Goal: Transaction & Acquisition: Purchase product/service

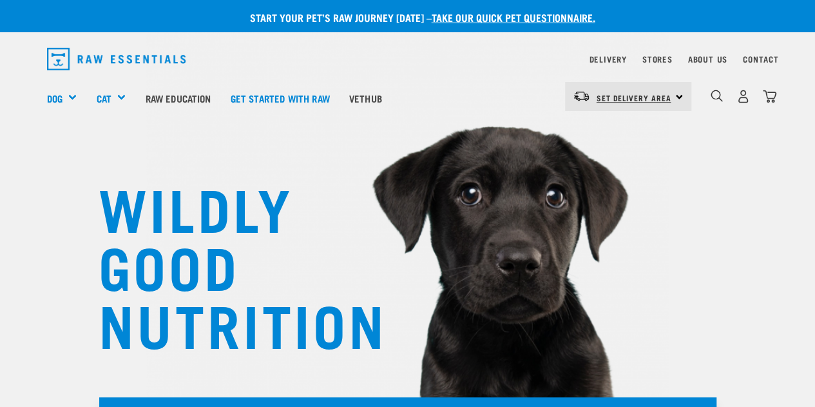
click at [633, 99] on span "Set Delivery Area" at bounding box center [634, 97] width 75 height 5
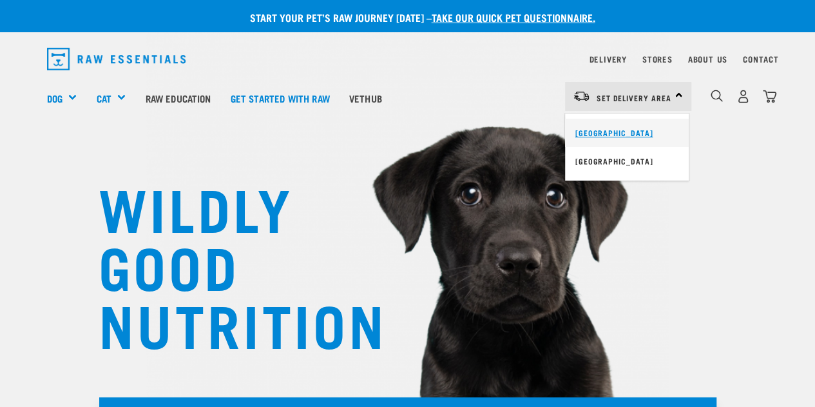
click at [605, 127] on link "[GEOGRAPHIC_DATA]" at bounding box center [627, 133] width 124 height 28
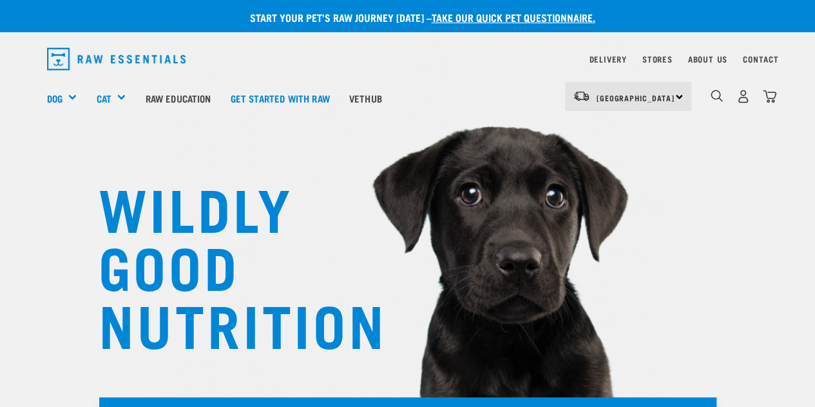
click at [738, 97] on img "dropdown navigation" at bounding box center [743, 97] width 14 height 14
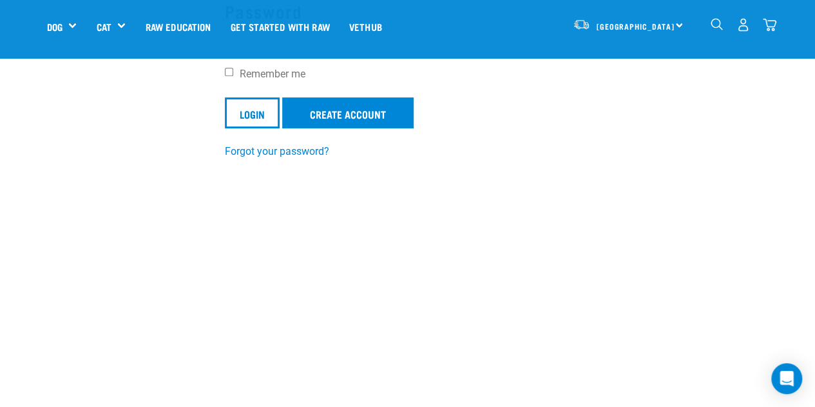
scroll to position [244, 0]
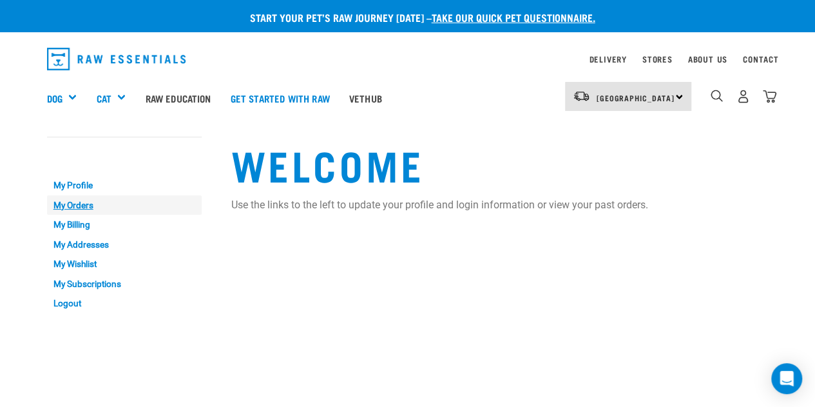
click at [68, 207] on link "My Orders" at bounding box center [124, 205] width 155 height 20
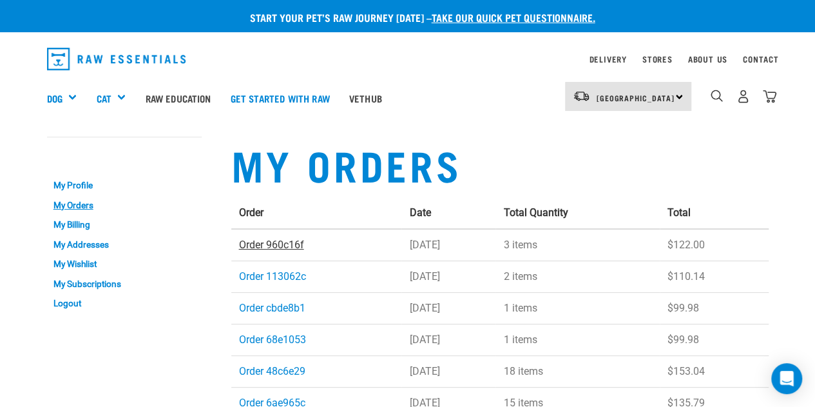
click at [265, 244] on link "Order 960c16f" at bounding box center [271, 244] width 65 height 12
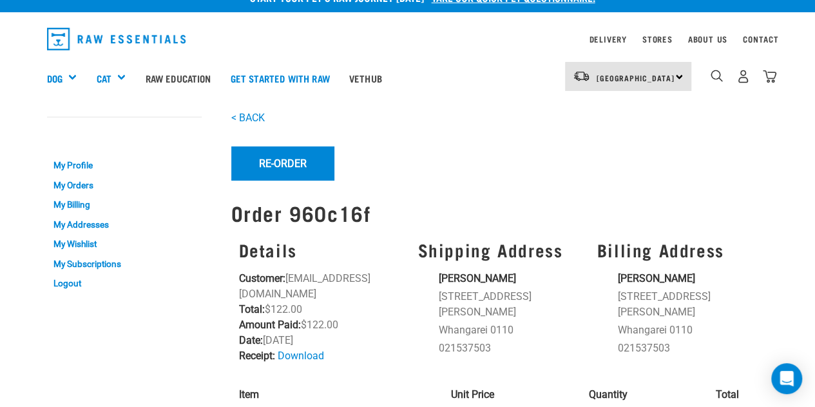
scroll to position [21, 0]
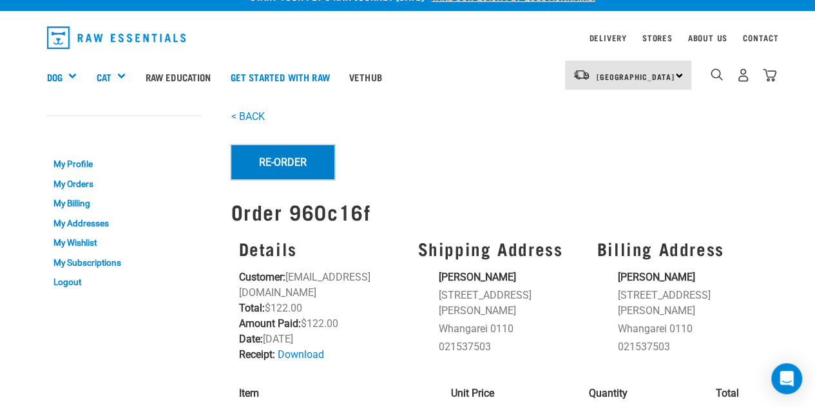
click at [299, 148] on button "Re-Order" at bounding box center [282, 162] width 103 height 34
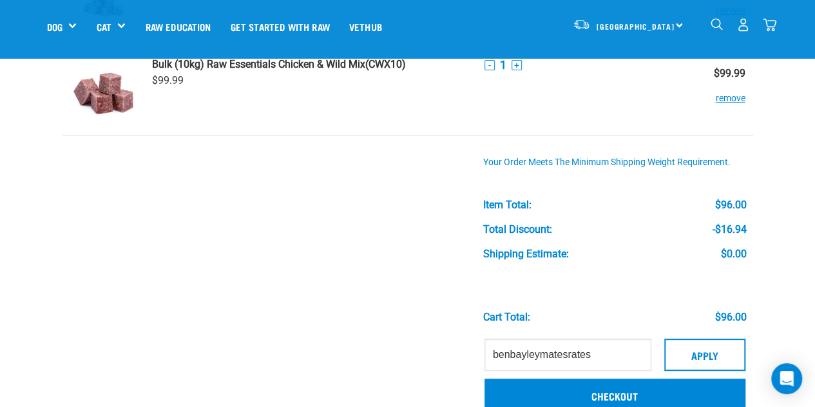
scroll to position [192, 0]
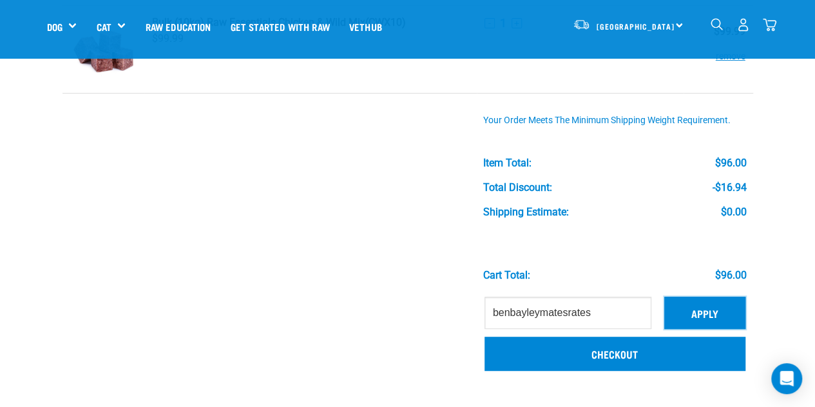
click at [701, 312] on button "Apply" at bounding box center [704, 312] width 81 height 32
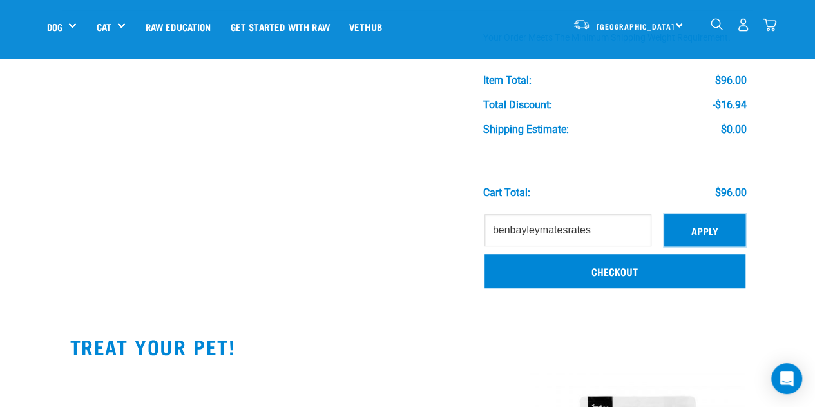
scroll to position [278, 0]
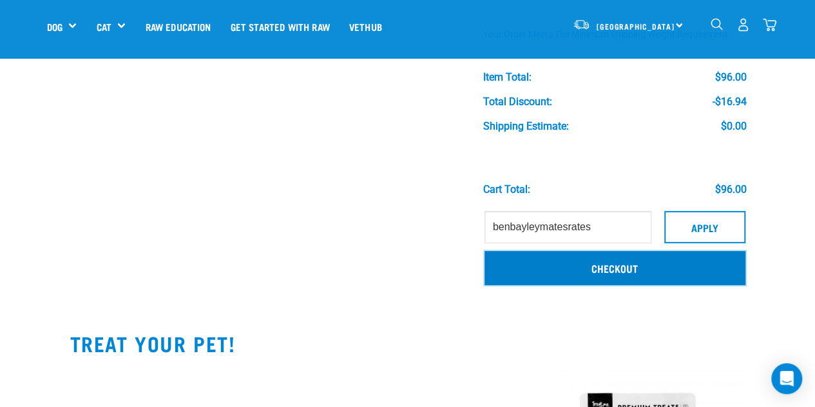
click at [626, 267] on link "Checkout" at bounding box center [615, 268] width 261 height 34
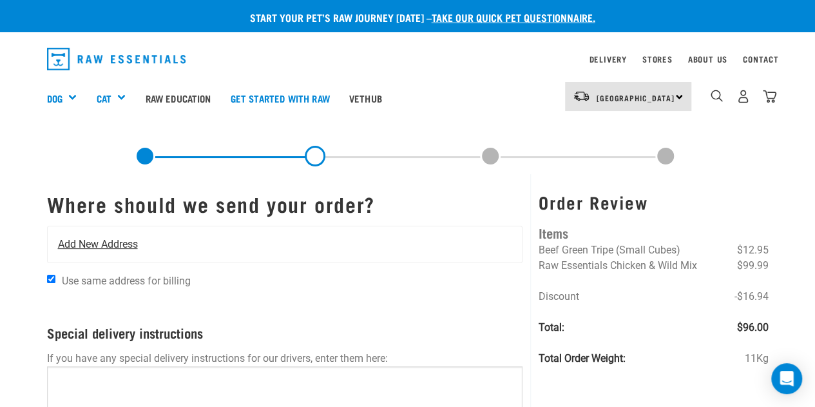
click at [94, 233] on div "Add New Address" at bounding box center [285, 244] width 475 height 36
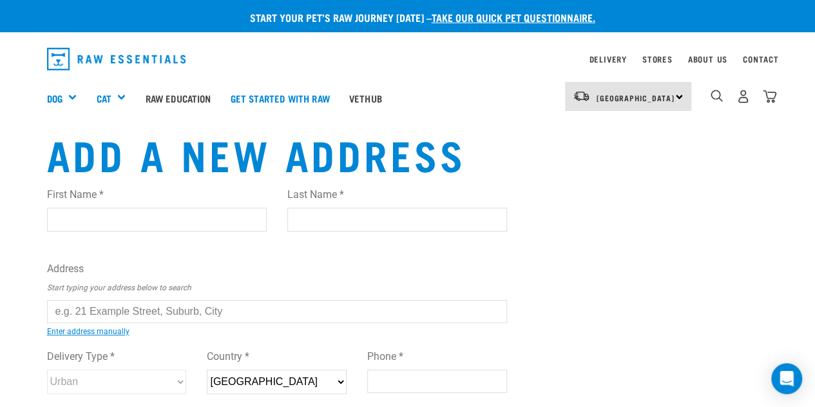
click at [114, 215] on input "First Name *" at bounding box center [157, 218] width 220 height 23
type input "Ben"
type input "Bayley"
click at [110, 305] on input "text" at bounding box center [277, 311] width 461 height 23
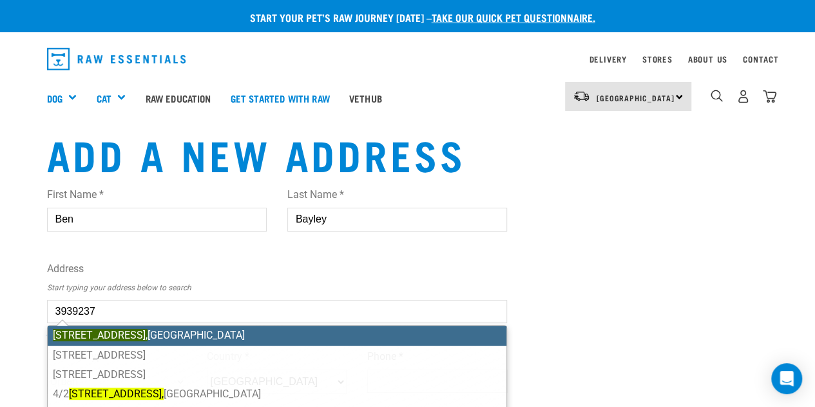
type input "4 Bute Road, Browns Bay, Auckland 0630"
type input "[STREET_ADDRESS]"
type input "Browns Bay"
type input "Auckland"
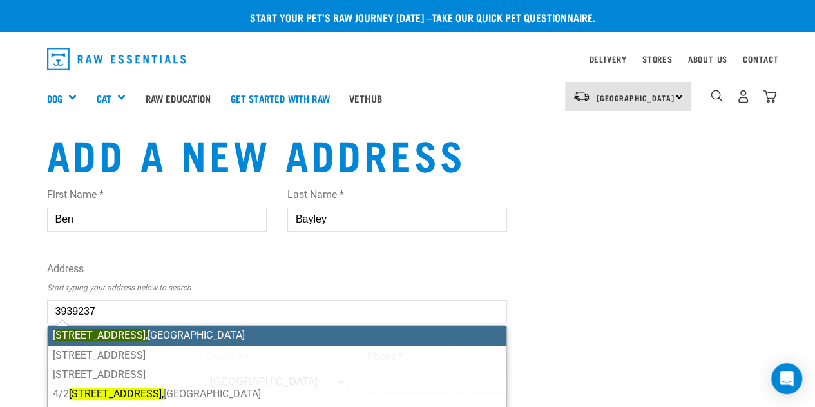
select select "AUK"
type input "0630"
select select "Urban"
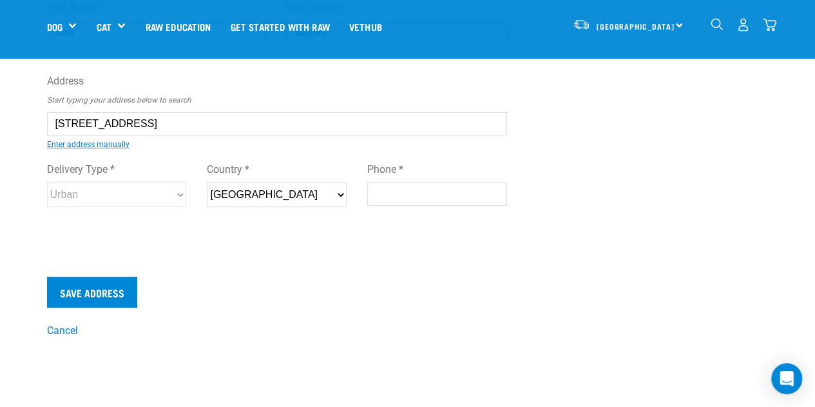
scroll to position [106, 0]
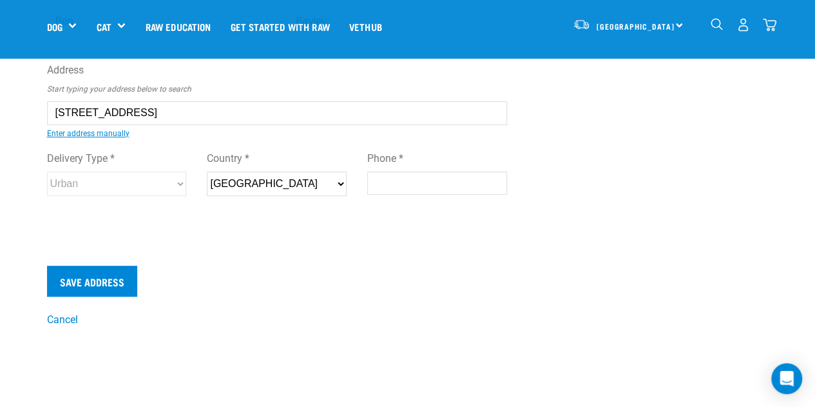
type input "4 Bute Road, Browns Bay, Auckland 0630"
click at [394, 177] on input "Phone *" at bounding box center [437, 182] width 140 height 23
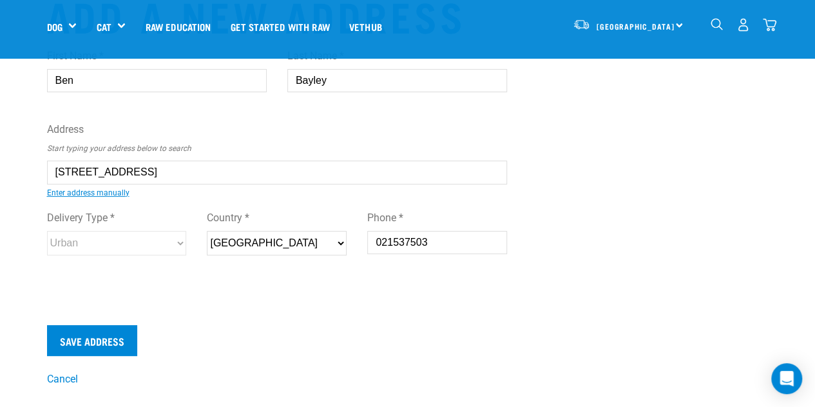
scroll to position [41, 0]
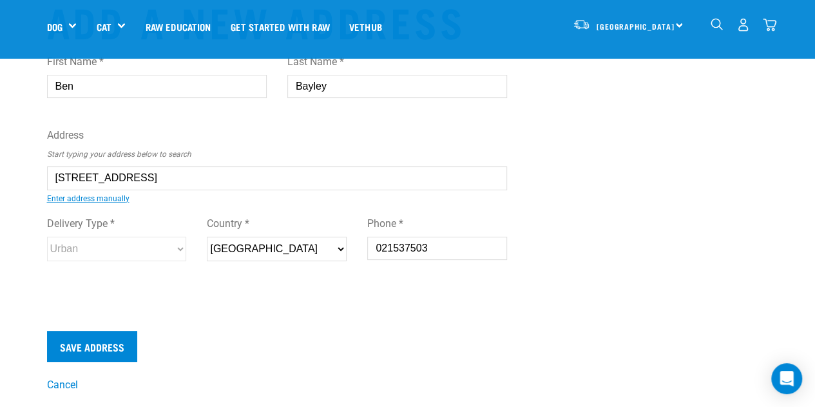
type input "021537503"
click at [53, 177] on input "4 Bute Road, Browns Bay, Auckland 0630" at bounding box center [277, 177] width 461 height 23
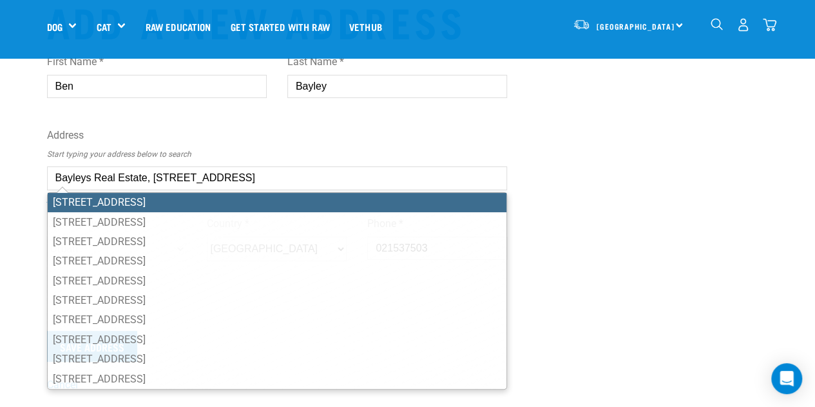
type input "Bayleys Real Estate, 4 Bute Road, Browns Bay, Auckland 0630"
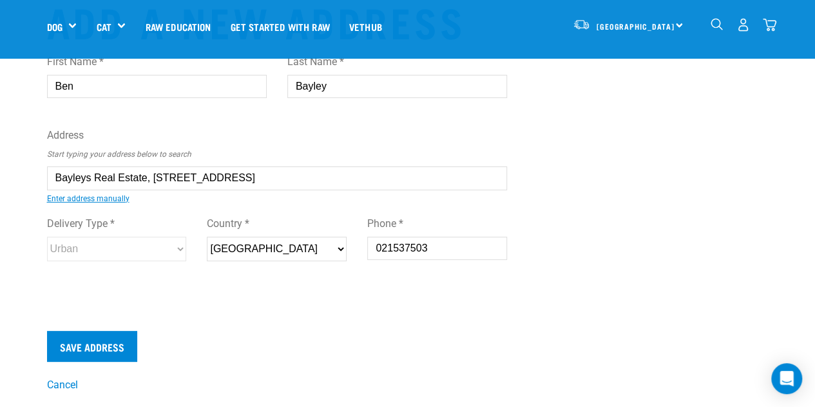
click at [546, 145] on div "Add a new address First Name * Ben Last Name * Bayley Address Start typing your…" at bounding box center [408, 194] width 742 height 395
click at [89, 342] on input "Save Address" at bounding box center [92, 346] width 90 height 31
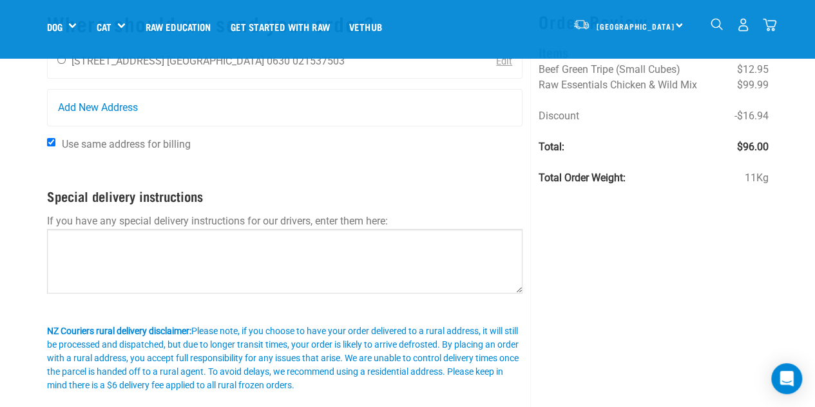
scroll to position [90, 0]
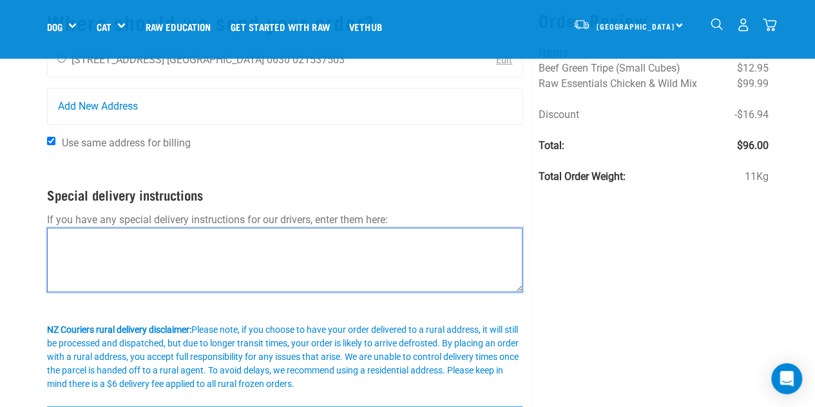
click at [237, 236] on textarea at bounding box center [285, 259] width 476 height 64
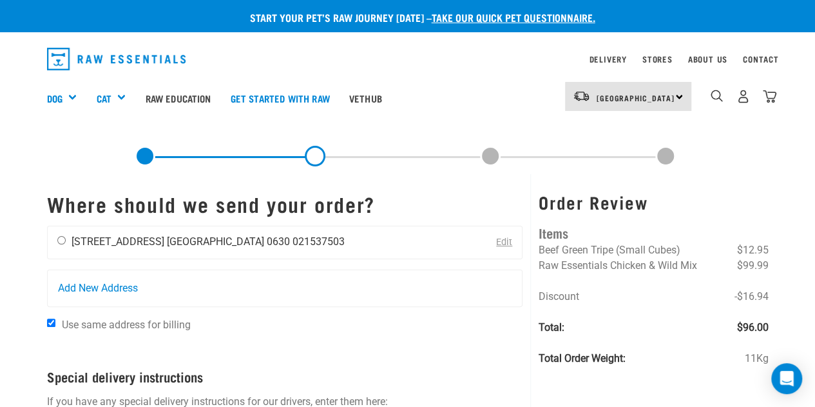
type textarea "Bayleys Real Estate"
click at [61, 241] on input "radio" at bounding box center [61, 240] width 8 height 8
radio input "true"
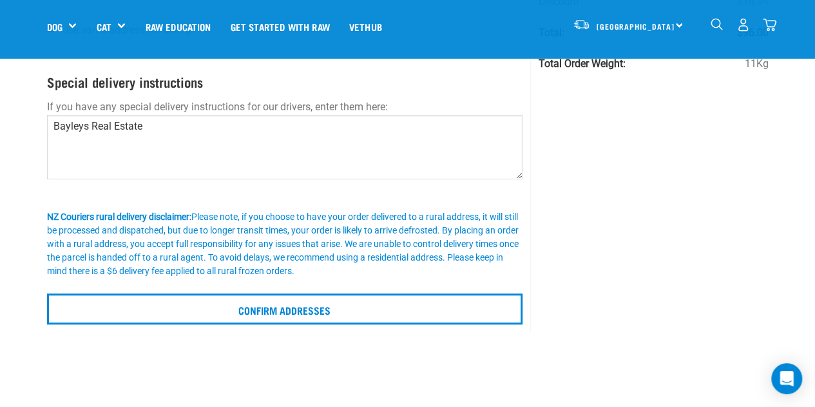
scroll to position [227, 0]
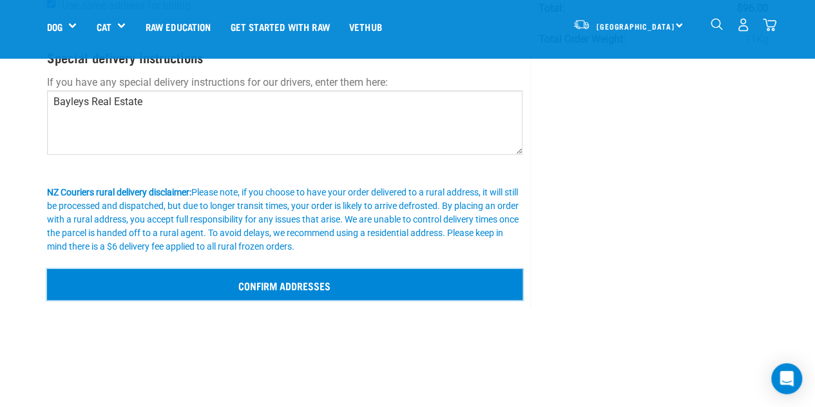
click at [313, 288] on input "Confirm addresses" at bounding box center [285, 284] width 476 height 31
